Goal: Find specific page/section: Find specific page/section

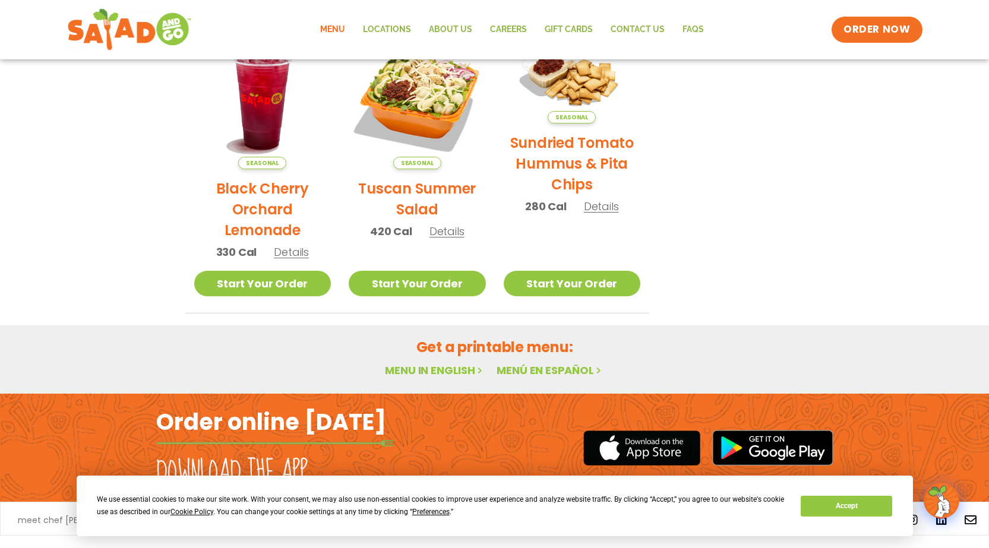
scroll to position [629, 0]
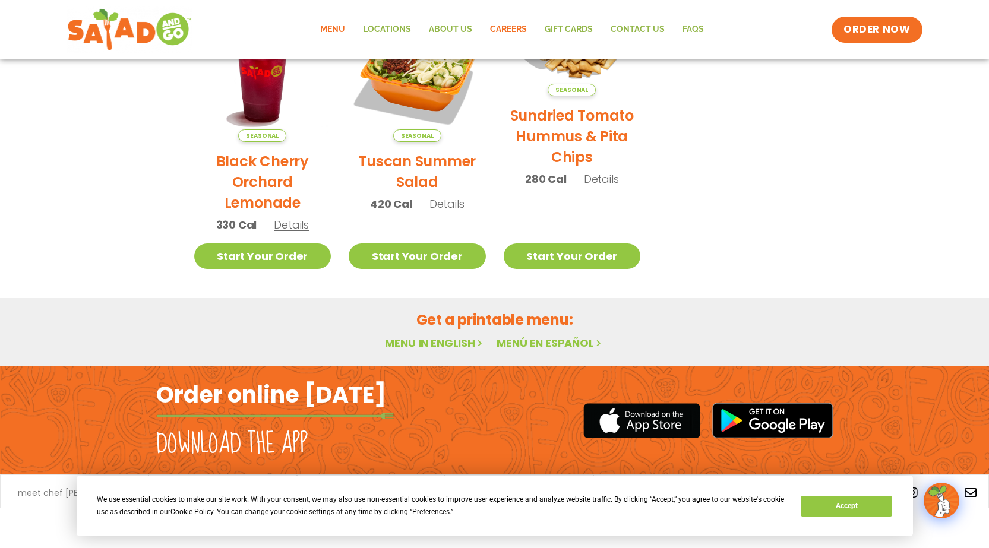
click at [523, 32] on link "Careers" at bounding box center [508, 29] width 55 height 27
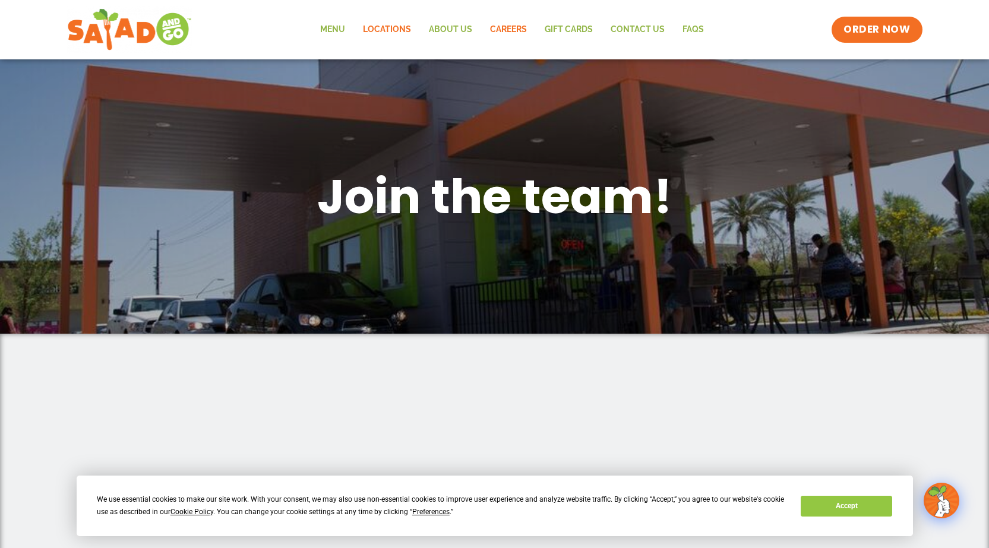
click at [378, 23] on link "Locations" at bounding box center [387, 29] width 66 height 27
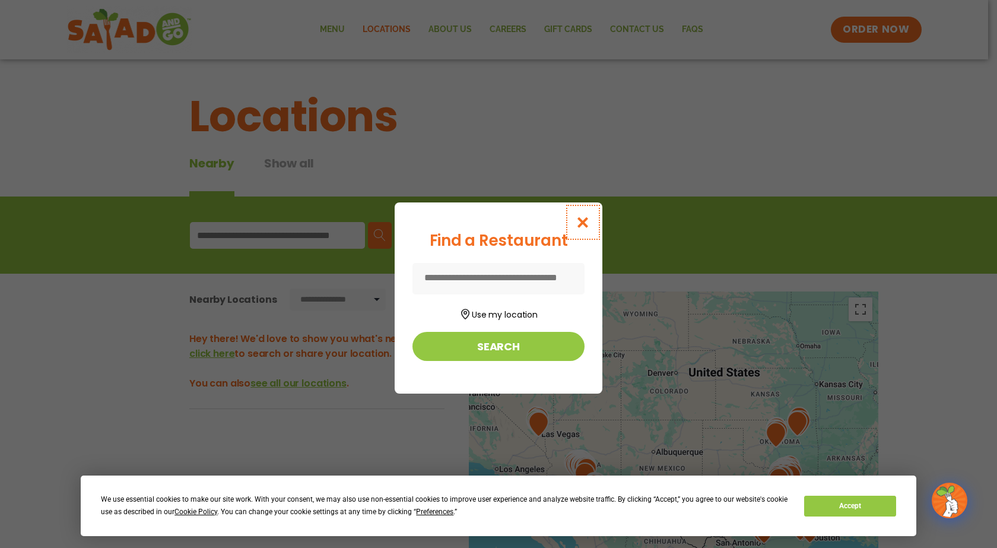
click at [600, 222] on button "Close modal" at bounding box center [583, 222] width 39 height 40
